Goal: Check status: Check status

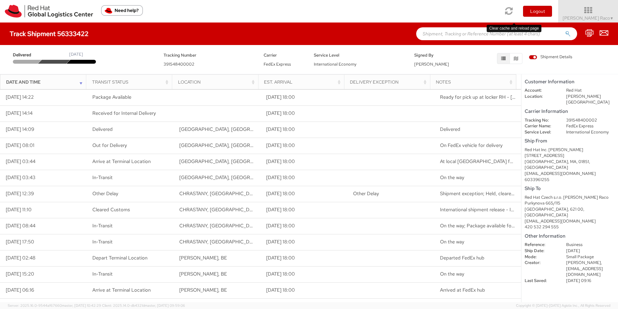
click at [512, 10] on icon at bounding box center [509, 10] width 8 height 9
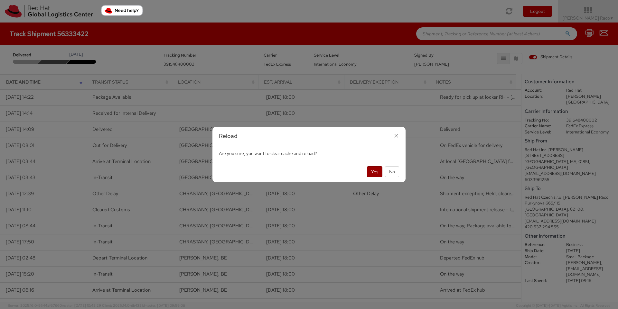
click at [378, 170] on button "Yes" at bounding box center [374, 171] width 15 height 11
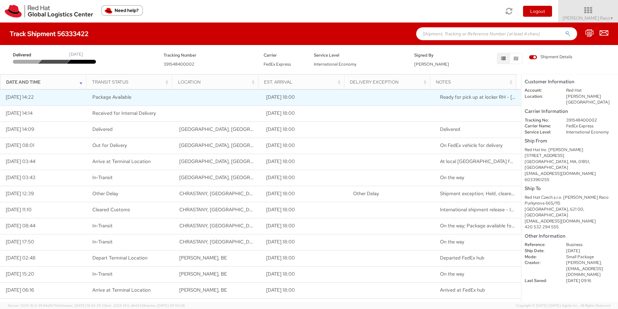
click at [145, 99] on td "Package Available" at bounding box center [130, 97] width 87 height 16
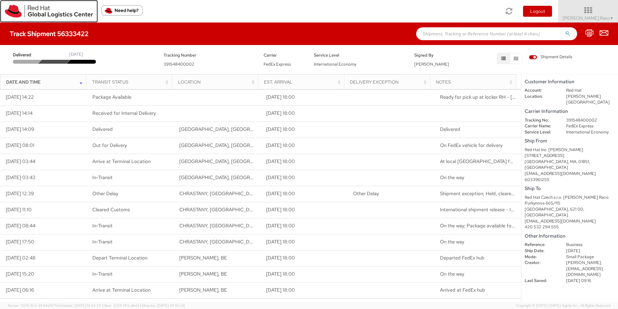
click at [34, 9] on img at bounding box center [49, 11] width 88 height 13
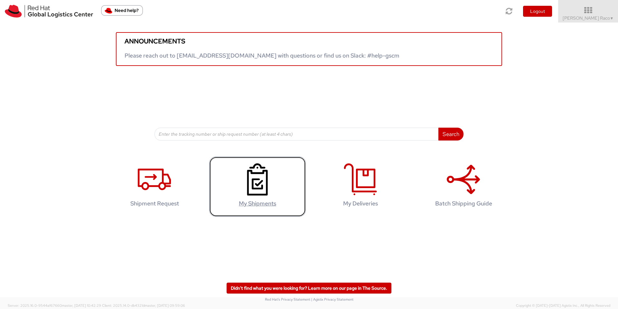
click at [247, 196] on icon at bounding box center [257, 180] width 33 height 32
